Goal: Task Accomplishment & Management: Use online tool/utility

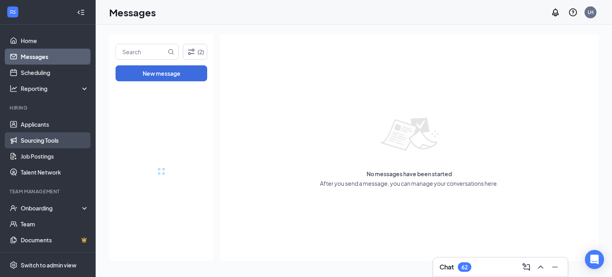
click at [36, 139] on link "Sourcing Tools" at bounding box center [55, 140] width 68 height 16
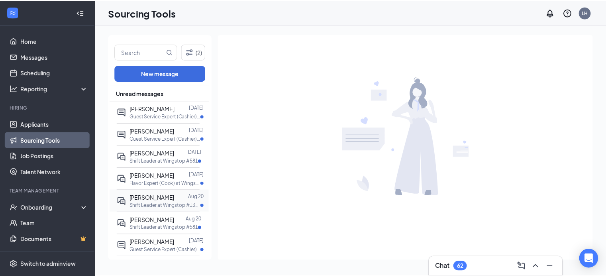
scroll to position [80, 0]
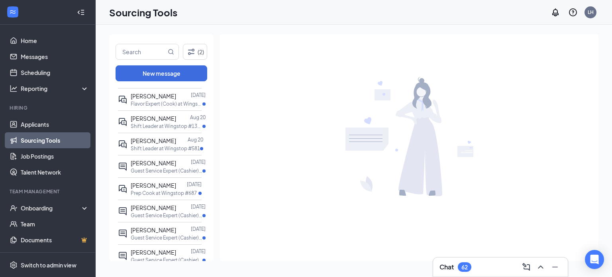
click at [56, 141] on link "Sourcing Tools" at bounding box center [55, 140] width 68 height 16
click at [43, 137] on link "Sourcing Tools" at bounding box center [55, 140] width 68 height 16
click at [32, 122] on link "Applicants" at bounding box center [55, 124] width 68 height 16
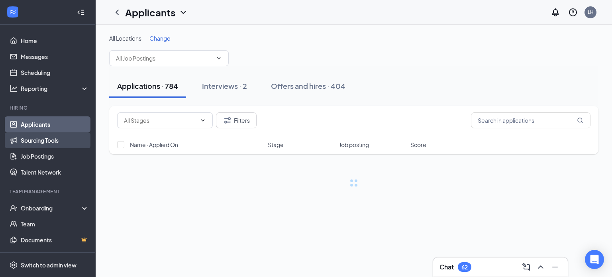
click at [21, 139] on link "Sourcing Tools" at bounding box center [55, 140] width 68 height 16
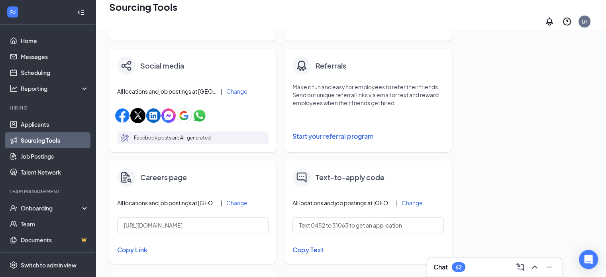
scroll to position [346, 0]
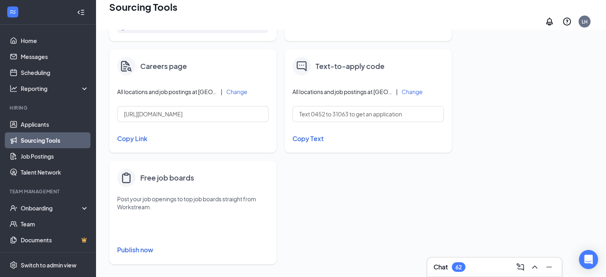
click at [239, 89] on button "Change" at bounding box center [236, 92] width 21 height 6
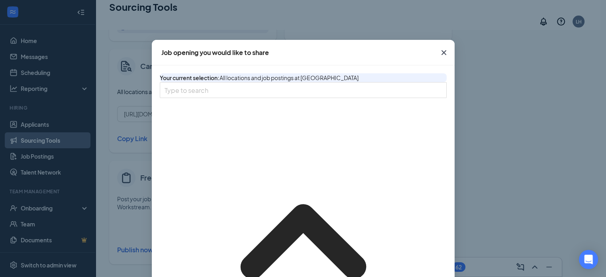
scroll to position [199, 0]
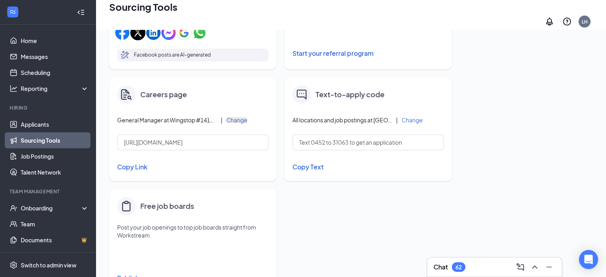
scroll to position [319, 0]
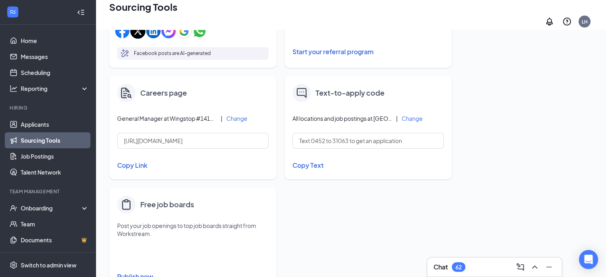
click at [126, 159] on button "Copy Link" at bounding box center [192, 166] width 151 height 14
click at [236, 116] on button "Change" at bounding box center [236, 119] width 21 height 6
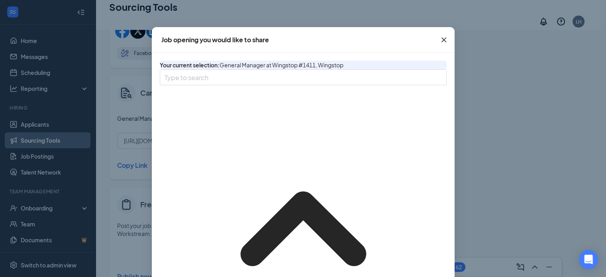
scroll to position [461, 0]
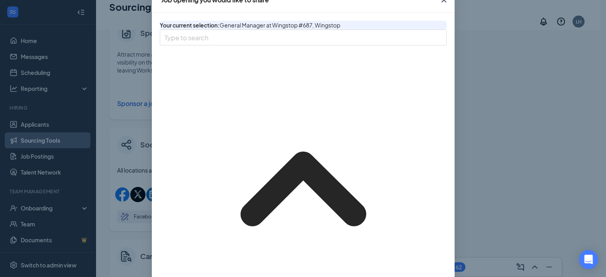
scroll to position [159, 0]
type input "[URL][DOMAIN_NAME]"
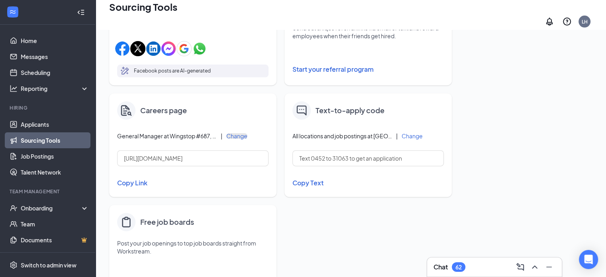
scroll to position [319, 0]
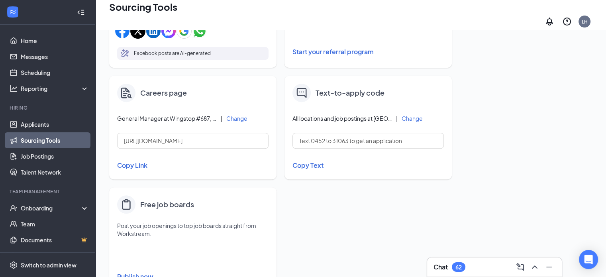
click at [128, 161] on button "Copy Link" at bounding box center [192, 166] width 151 height 14
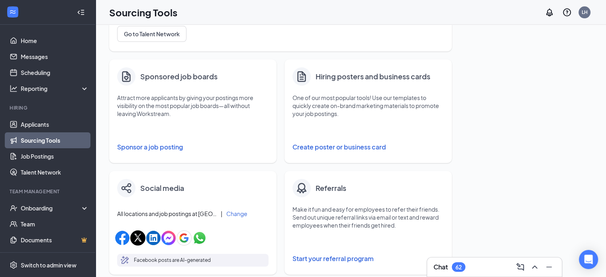
scroll to position [0, 0]
